Goal: Task Accomplishment & Management: Manage account settings

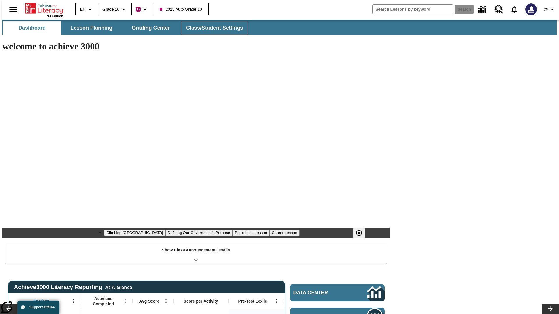
click at [211, 28] on button "Class/Student Settings" at bounding box center [214, 28] width 67 height 14
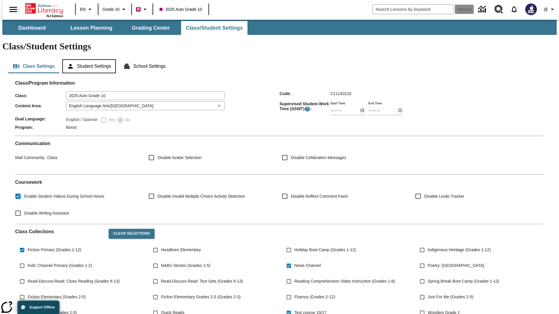
click at [88, 59] on button "Student Settings" at bounding box center [88, 66] width 53 height 14
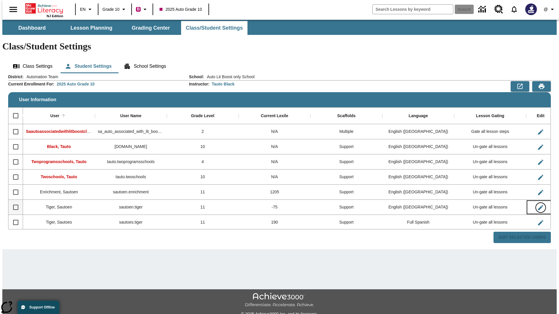
click at [538, 205] on icon "Edit User" at bounding box center [540, 207] width 5 height 5
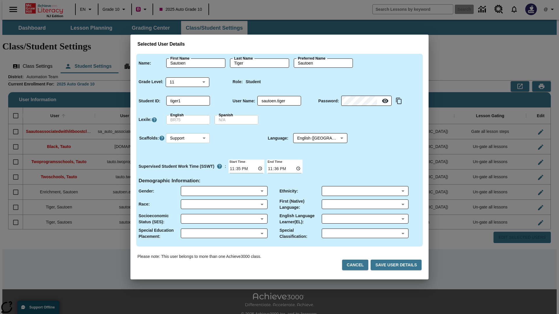
click at [188, 138] on body "Skip to main content NJ Edition EN Grade 10 B 2025 Auto Grade 10 Search 0 @ Das…" at bounding box center [279, 173] width 554 height 307
click at [188, 160] on li "Support" at bounding box center [188, 160] width 44 height 10
click at [315, 138] on body "Skip to main content NJ Edition EN Grade 10 B 2025 Auto Grade 10 Search 0 @ Das…" at bounding box center [279, 173] width 554 height 307
click at [188, 138] on body "Skip to main content NJ Edition EN Grade 10 B 2025 Auto Grade 10 Search 0 @ Das…" at bounding box center [279, 173] width 554 height 307
click at [188, 169] on li "Enrichment" at bounding box center [188, 170] width 44 height 10
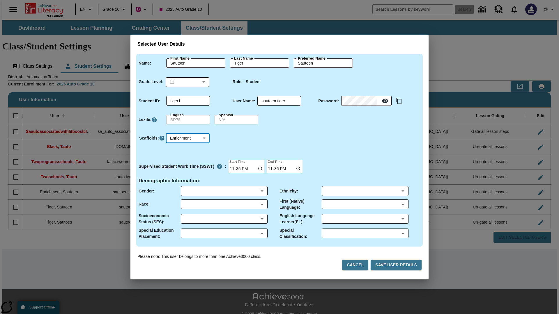
click at [188, 138] on body "Skip to main content NJ Edition EN Grade 10 B 2025 Auto Grade 10 Search 0 @ Das…" at bounding box center [279, 173] width 554 height 307
click at [188, 150] on li "Standard" at bounding box center [188, 151] width 44 height 10
click at [188, 138] on body "Skip to main content NJ Edition EN Grade 10 B 2025 Auto Grade 10 Search 0 @ Das…" at bounding box center [279, 173] width 554 height 307
click at [188, 179] on li "Multiple" at bounding box center [188, 179] width 44 height 10
type input "M"
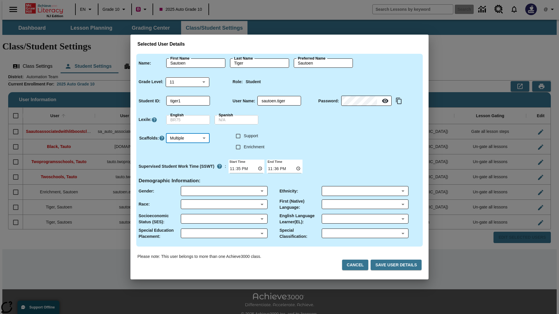
click at [238, 147] on input "Enrichment" at bounding box center [238, 147] width 11 height 11
checkbox input "true"
click at [238, 136] on input "Support" at bounding box center [238, 136] width 11 height 11
checkbox input "true"
click at [315, 138] on body "Skip to main content NJ Edition EN Grade 10 B 2025 Auto Grade 10 Search 0 @ Das…" at bounding box center [279, 173] width 554 height 307
